Goal: Task Accomplishment & Management: Manage account settings

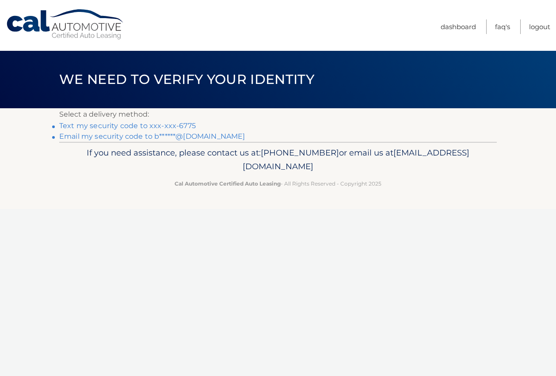
click at [155, 126] on link "Text my security code to xxx-xxx-6775" at bounding box center [127, 126] width 137 height 8
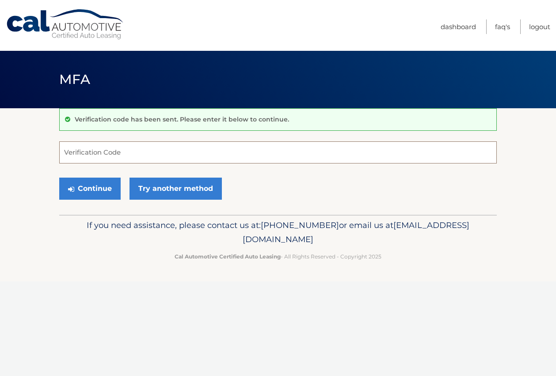
click at [136, 150] on input "Verification Code" at bounding box center [278, 152] width 438 height 22
type input "445050"
click at [84, 190] on button "Continue" at bounding box center [89, 189] width 61 height 22
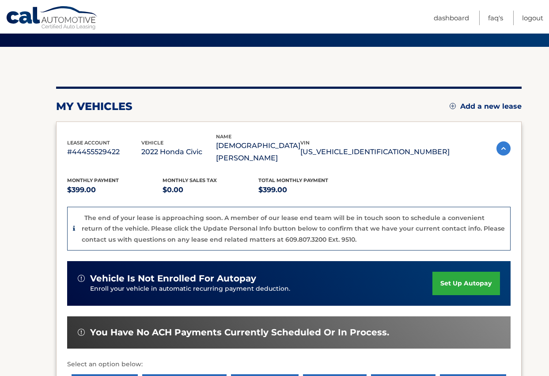
scroll to position [54, 0]
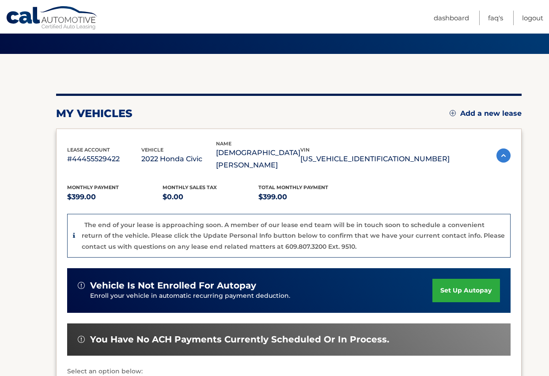
drag, startPoint x: 314, startPoint y: 17, endPoint x: 202, endPoint y: 48, distance: 116.9
click at [215, 48] on div "Cal Automotive Menu Dashboard FAQ's Logout vin" at bounding box center [274, 134] width 549 height 376
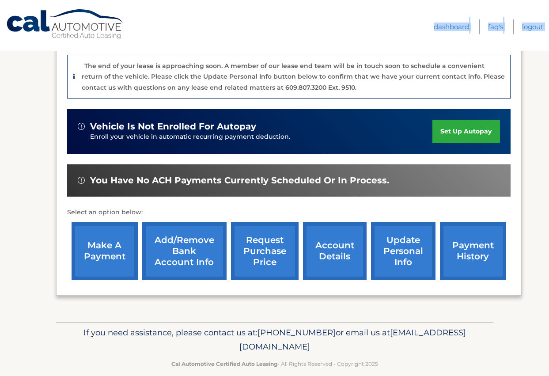
scroll to position [0, 0]
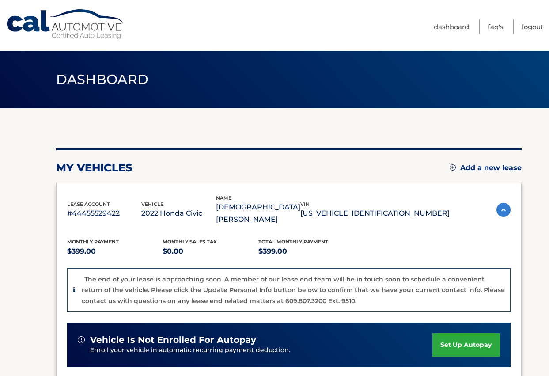
click at [222, 15] on nav "Menu Dashboard FAQ's Logout" at bounding box center [338, 25] width 412 height 51
click at [530, 27] on link "Logout" at bounding box center [533, 26] width 21 height 15
